Goal: Obtain resource: Obtain resource

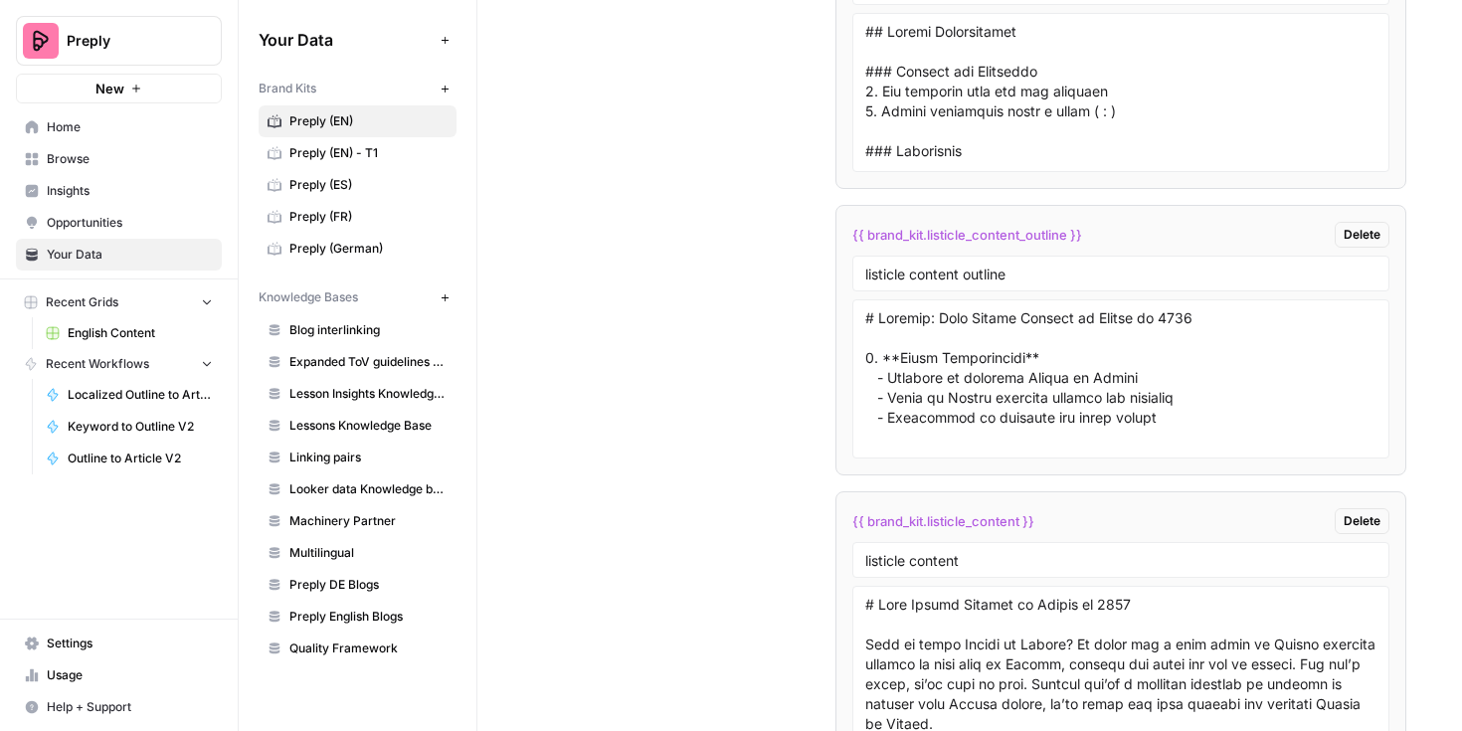
scroll to position [5551, 0]
click at [998, 339] on textarea at bounding box center [1121, 376] width 512 height 141
drag, startPoint x: 1096, startPoint y: 234, endPoint x: 834, endPoint y: 238, distance: 261.6
click at [835, 238] on li "{{ brand_kit.listicle_content_outline }} Delete listicle content outline" at bounding box center [1121, 338] width 572 height 271
copy span "{{ brand_kit.listicle_content_outline }}"
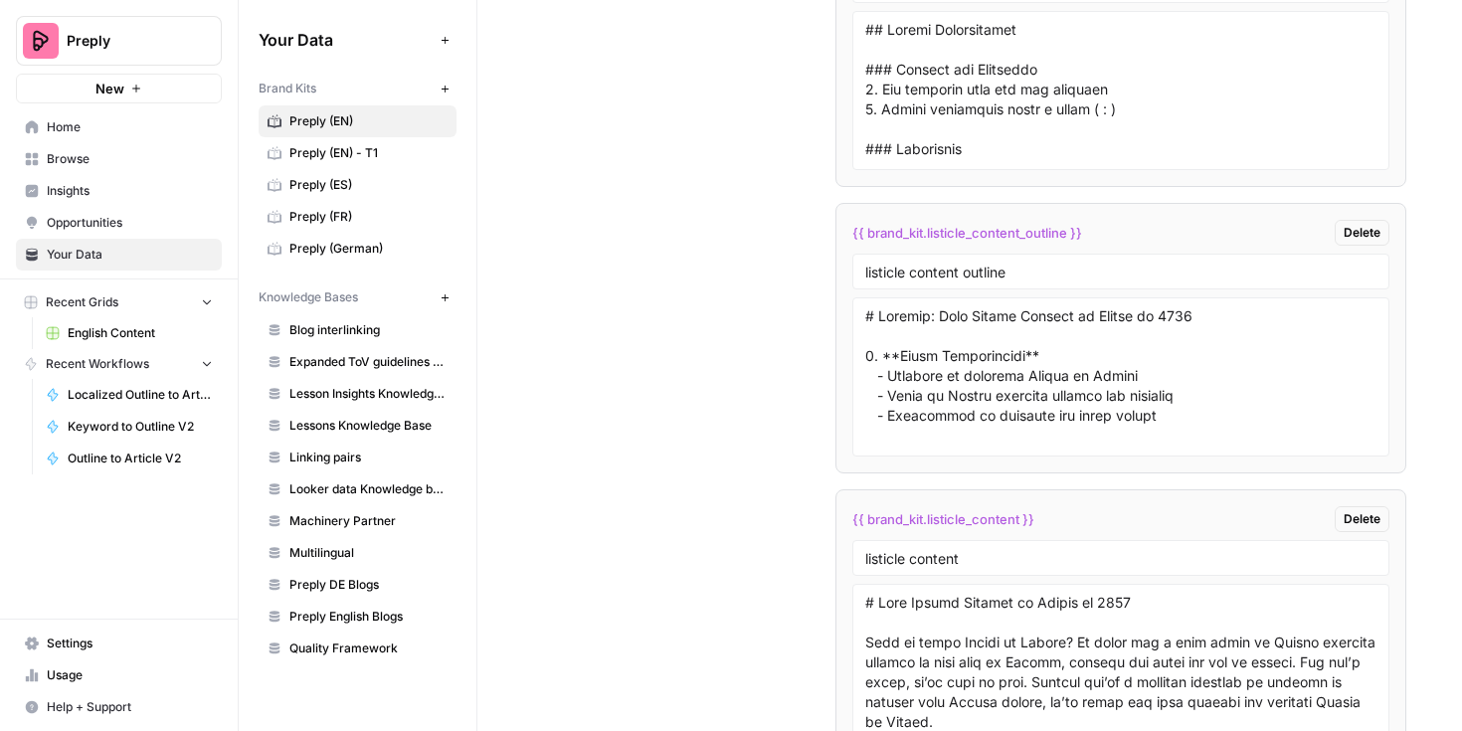
click at [1074, 235] on span "{{ brand_kit.listicle_content_outline }}" at bounding box center [967, 233] width 230 height 20
drag, startPoint x: 1083, startPoint y: 232, endPoint x: 848, endPoint y: 228, distance: 234.8
click at [852, 228] on div "{{ brand_kit.listicle_content_outline }} Delete" at bounding box center [1121, 233] width 538 height 26
copy span "{{ brand_kit.listicle_content_outline }}"
click at [979, 390] on textarea at bounding box center [1121, 376] width 512 height 141
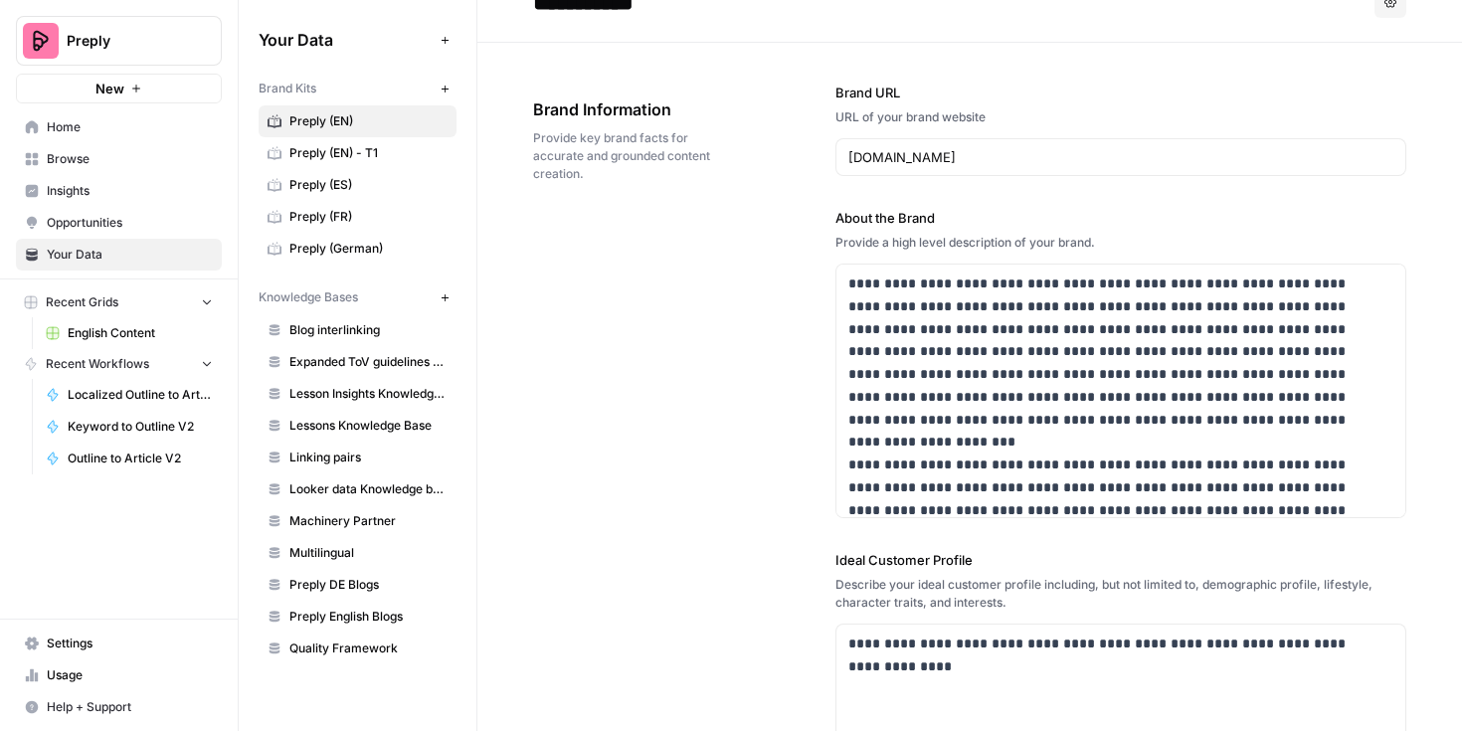
scroll to position [0, 0]
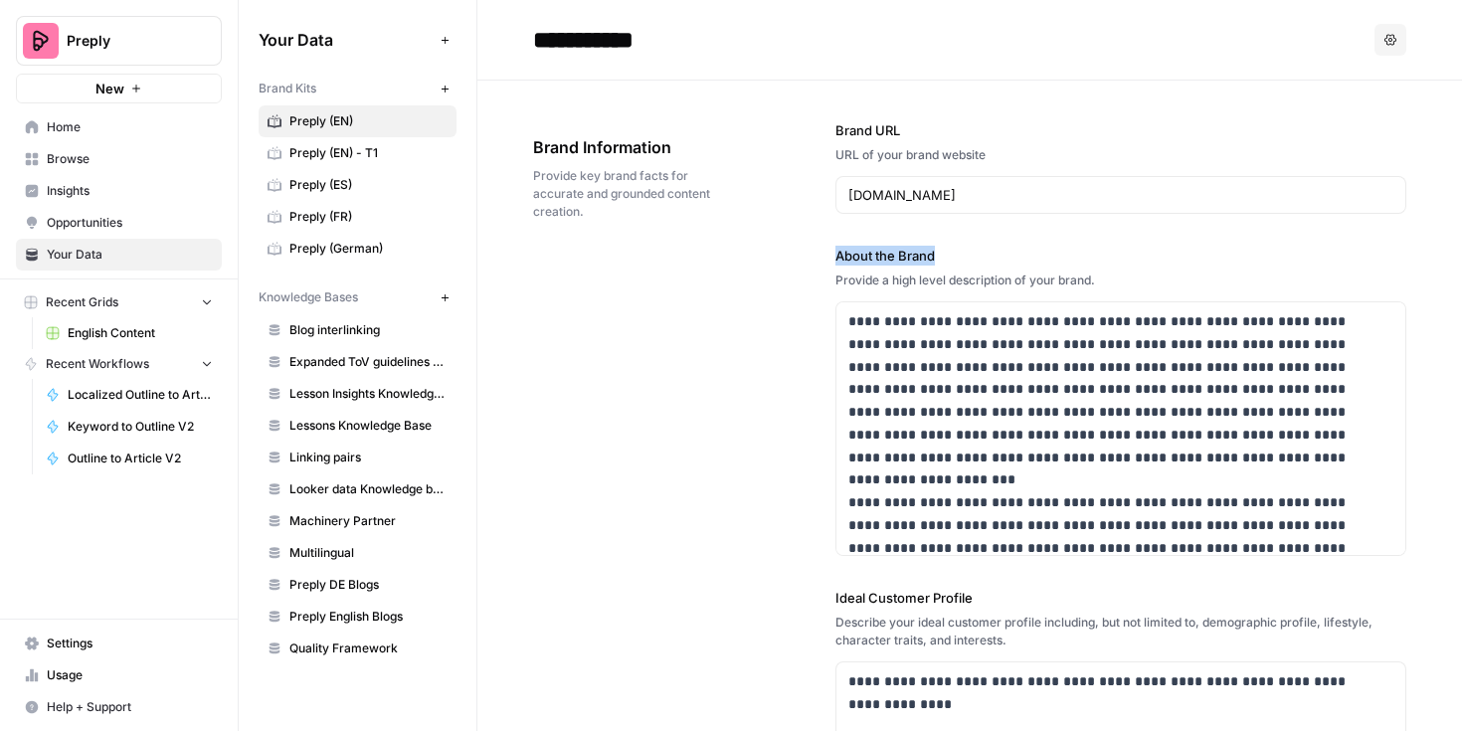
drag, startPoint x: 828, startPoint y: 253, endPoint x: 945, endPoint y: 252, distance: 117.4
click at [945, 252] on div "**********" at bounding box center [969, 674] width 873 height 1187
copy label "About the Brand"
click at [1003, 454] on p "**********" at bounding box center [1107, 446] width 519 height 272
click at [1199, 547] on p "**********" at bounding box center [1107, 446] width 519 height 272
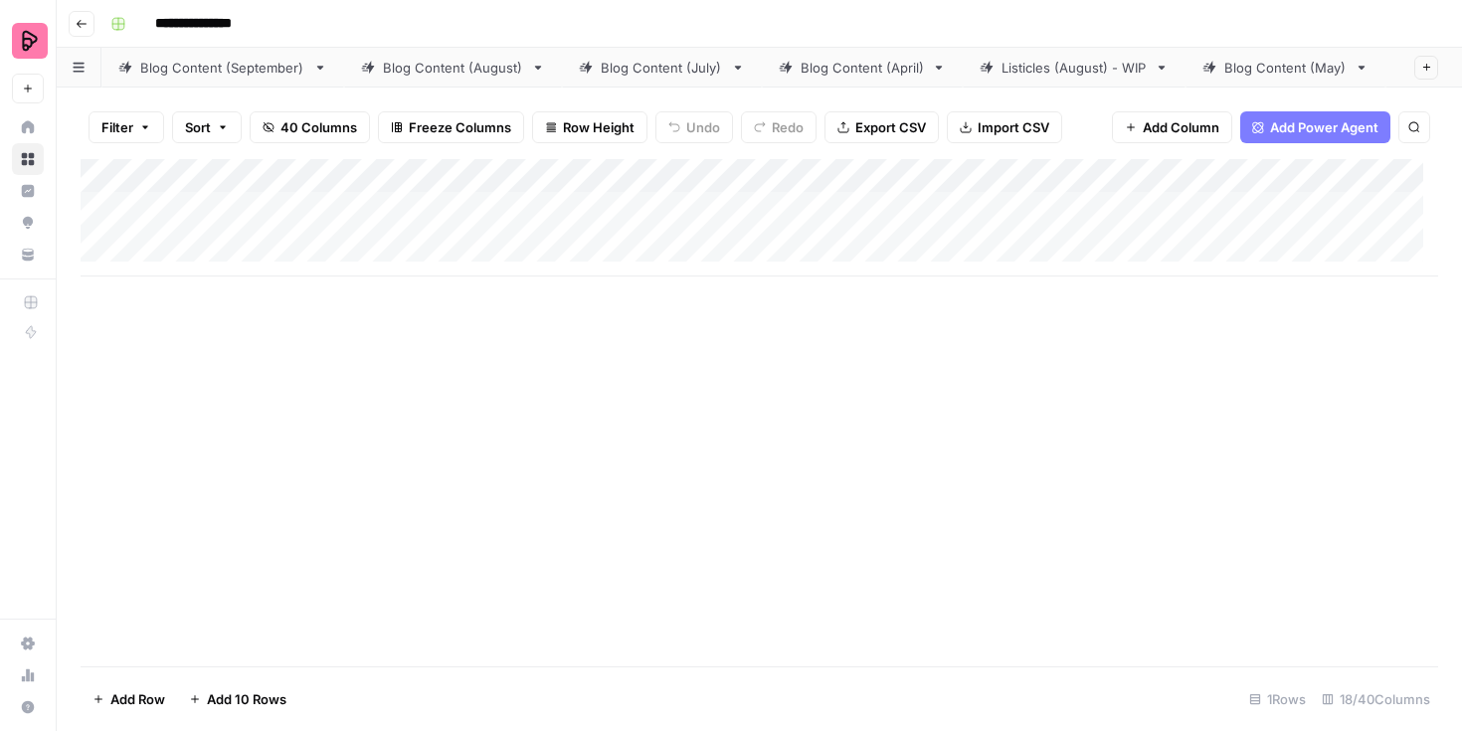
scroll to position [0, 437]
